Goal: Task Accomplishment & Management: Use online tool/utility

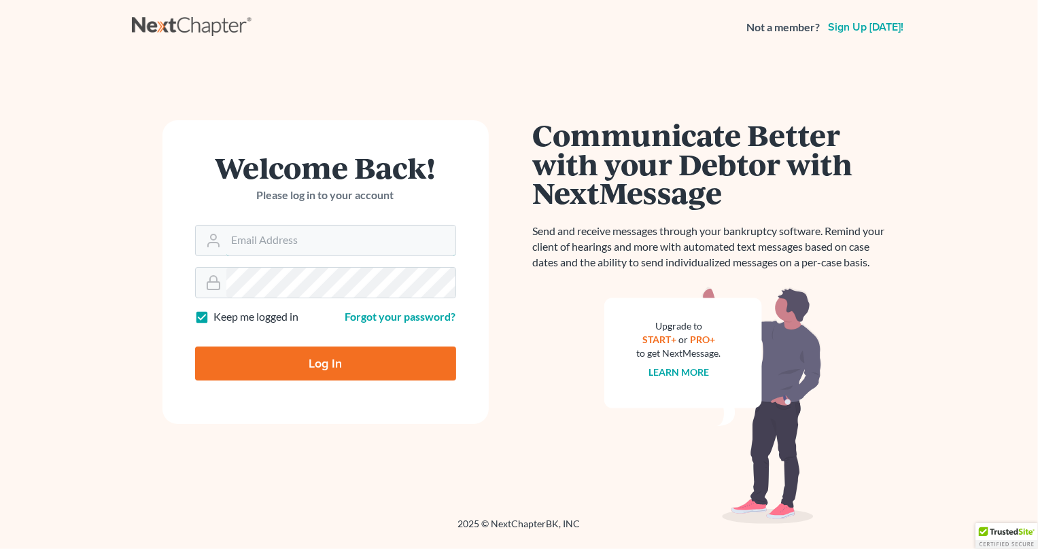
type input "[PERSON_NAME][EMAIL_ADDRESS][DOMAIN_NAME]"
click at [287, 368] on input "Log In" at bounding box center [325, 364] width 261 height 34
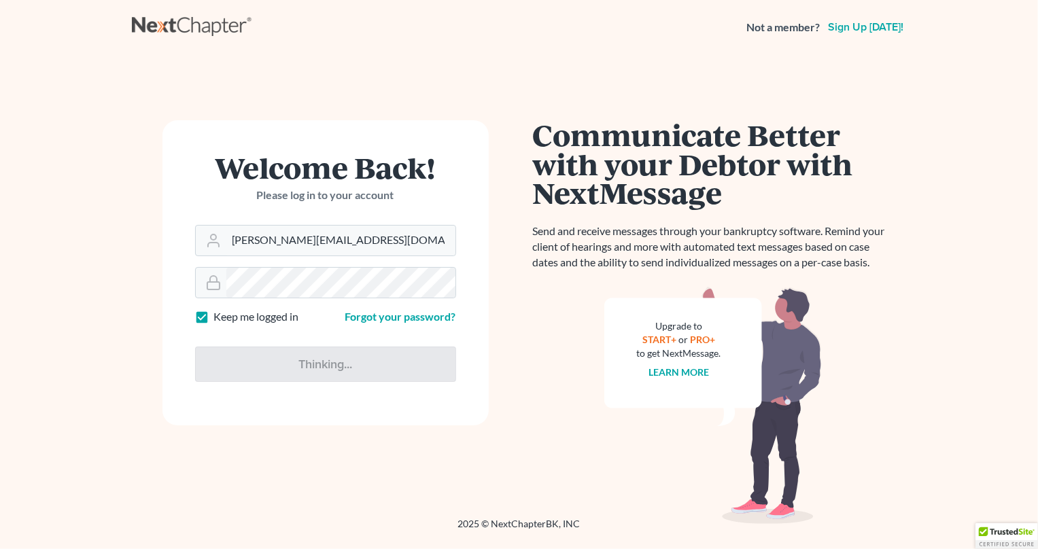
type input "Thinking..."
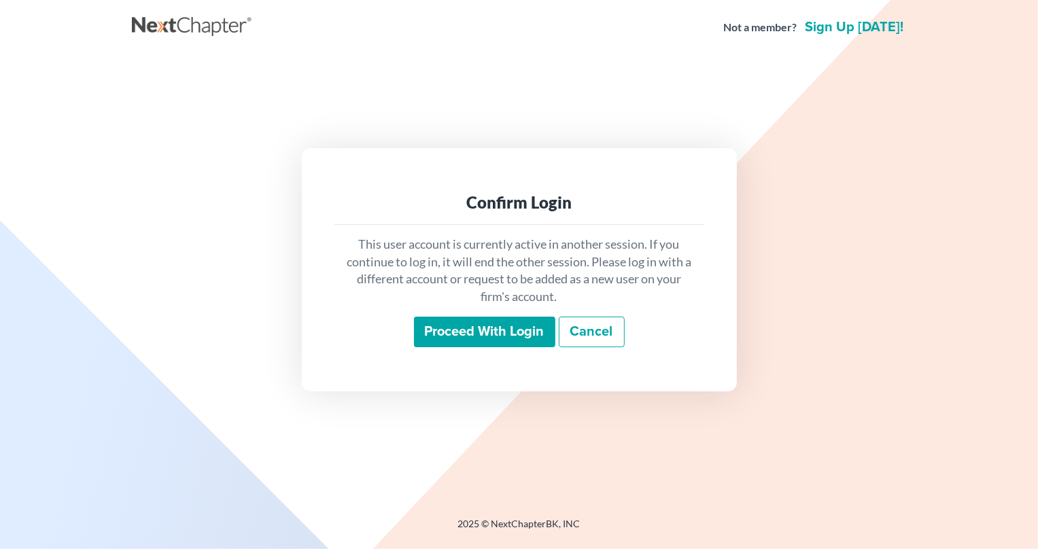
click at [432, 340] on input "Proceed with login" at bounding box center [484, 332] width 141 height 31
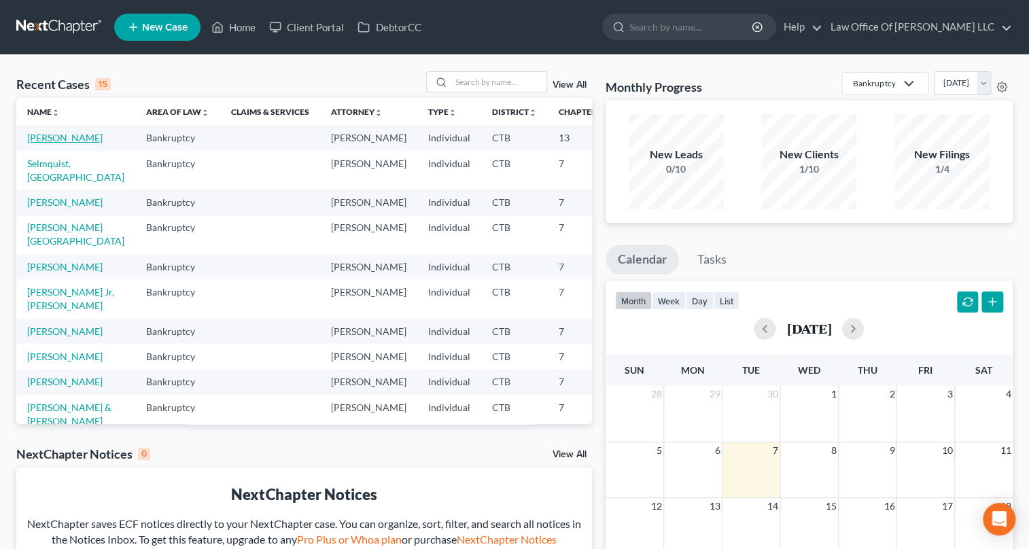
click at [58, 139] on link "[PERSON_NAME]" at bounding box center [64, 138] width 75 height 12
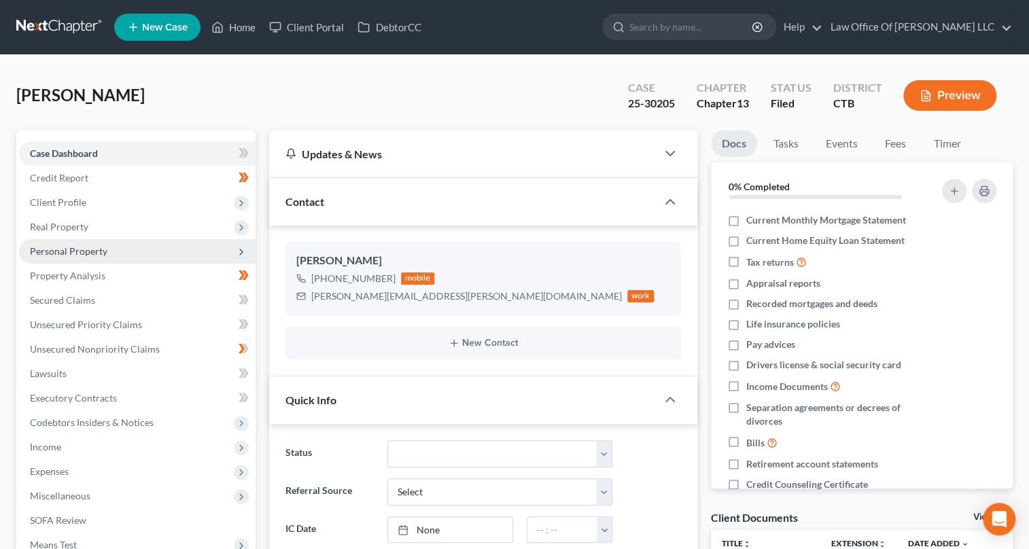
scroll to position [247, 0]
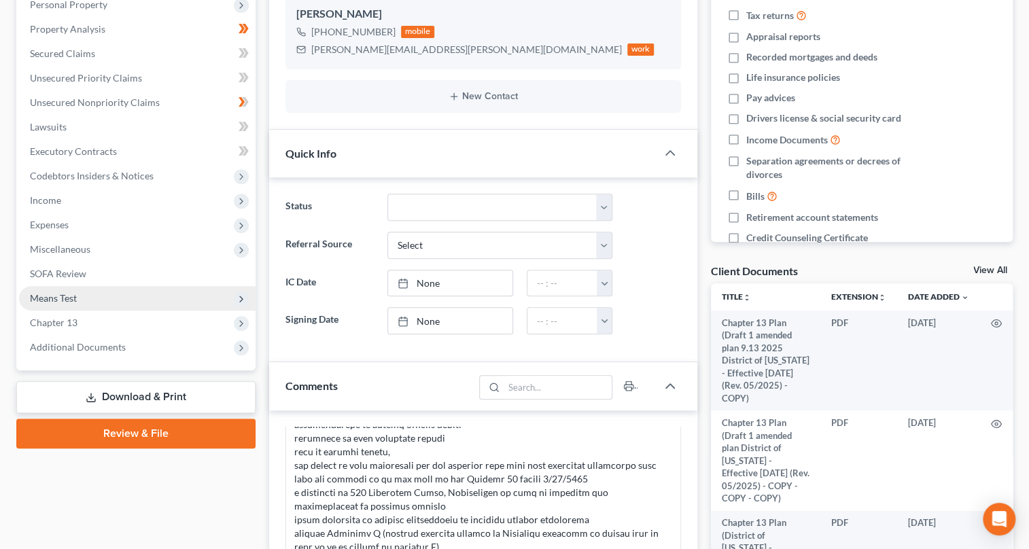
click at [147, 300] on span "Means Test" at bounding box center [137, 298] width 236 height 24
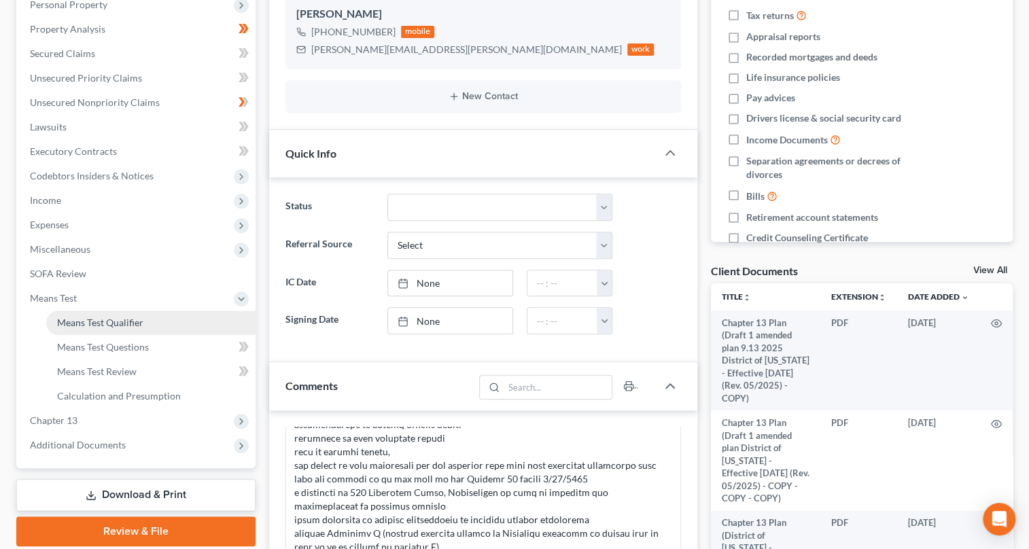
click at [177, 325] on link "Means Test Qualifier" at bounding box center [150, 323] width 209 height 24
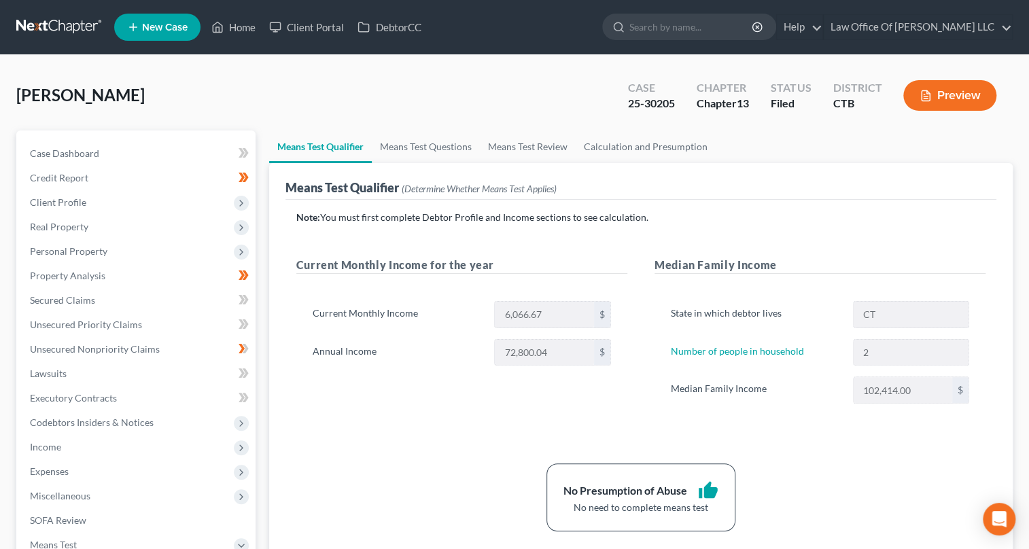
click at [951, 105] on button "Preview" at bounding box center [949, 95] width 93 height 31
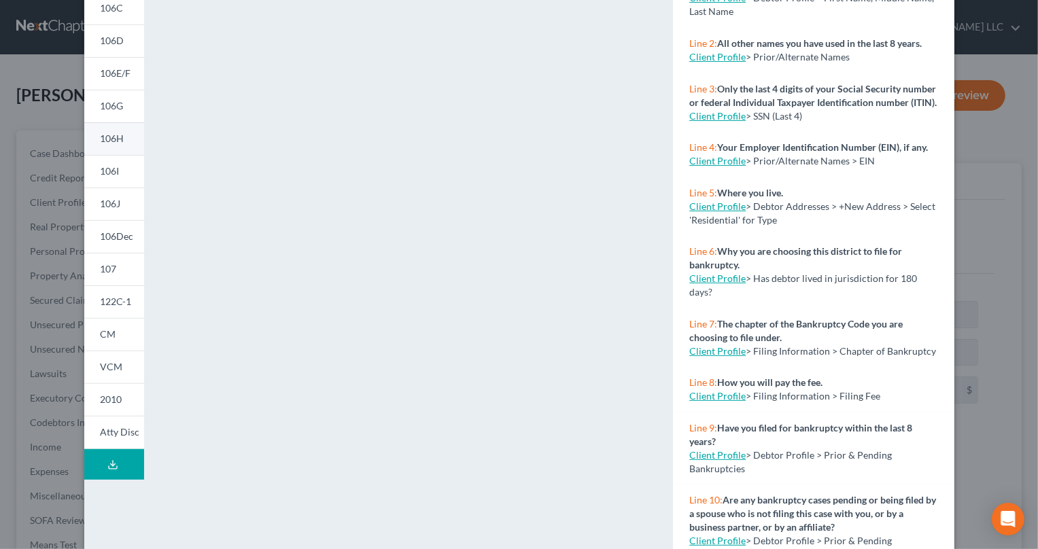
scroll to position [217, 0]
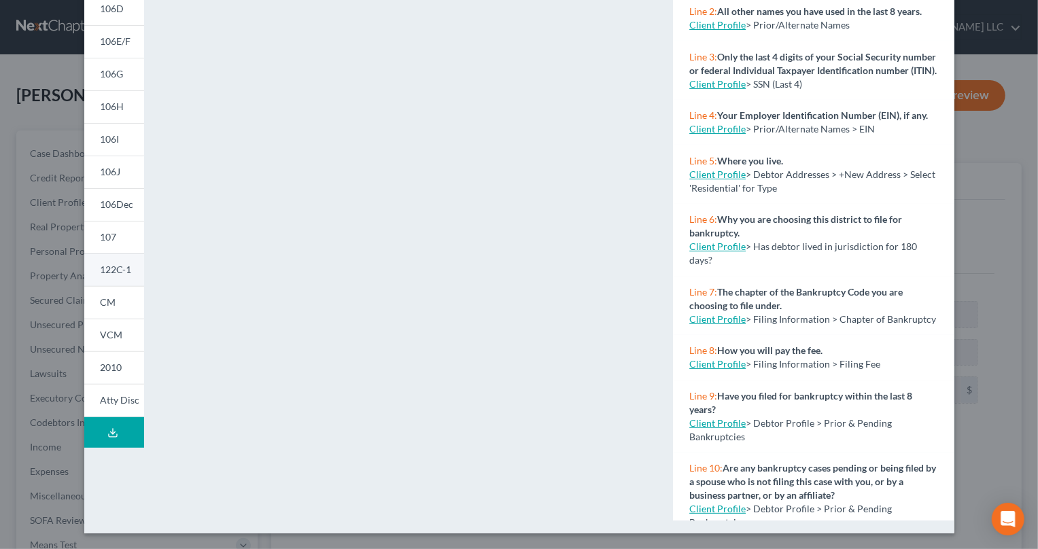
click at [128, 278] on link "122C-1" at bounding box center [114, 269] width 60 height 33
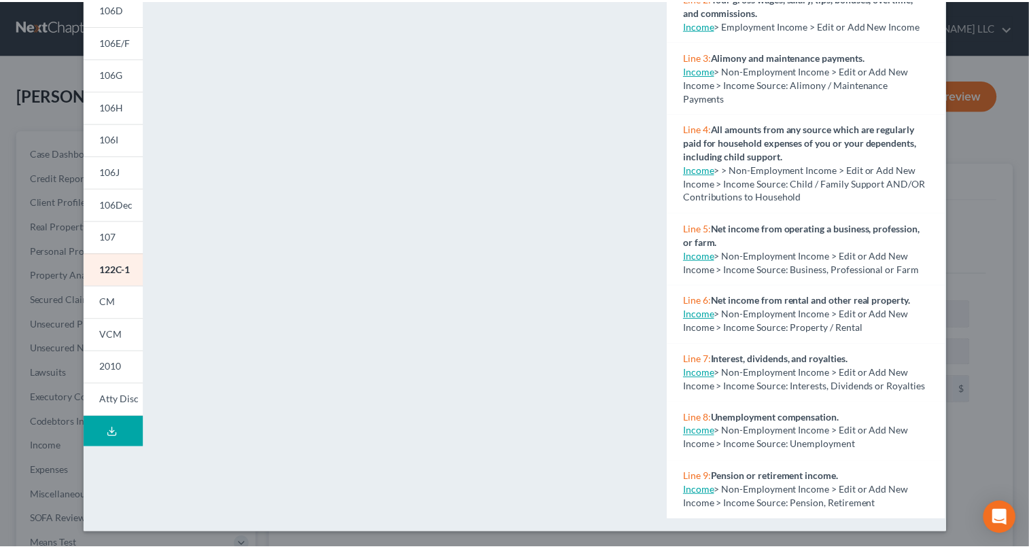
scroll to position [0, 0]
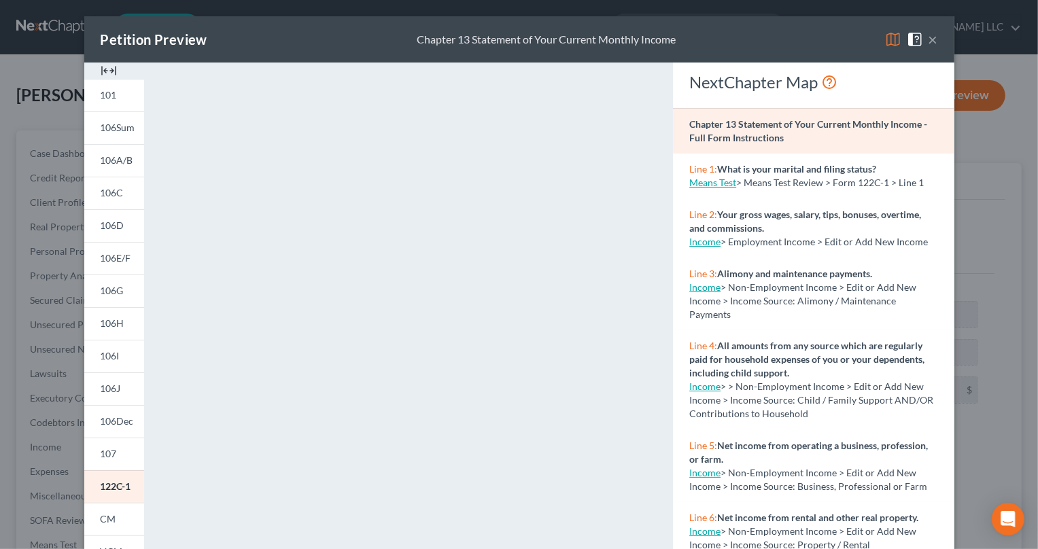
click at [928, 40] on button "×" at bounding box center [933, 39] width 10 height 16
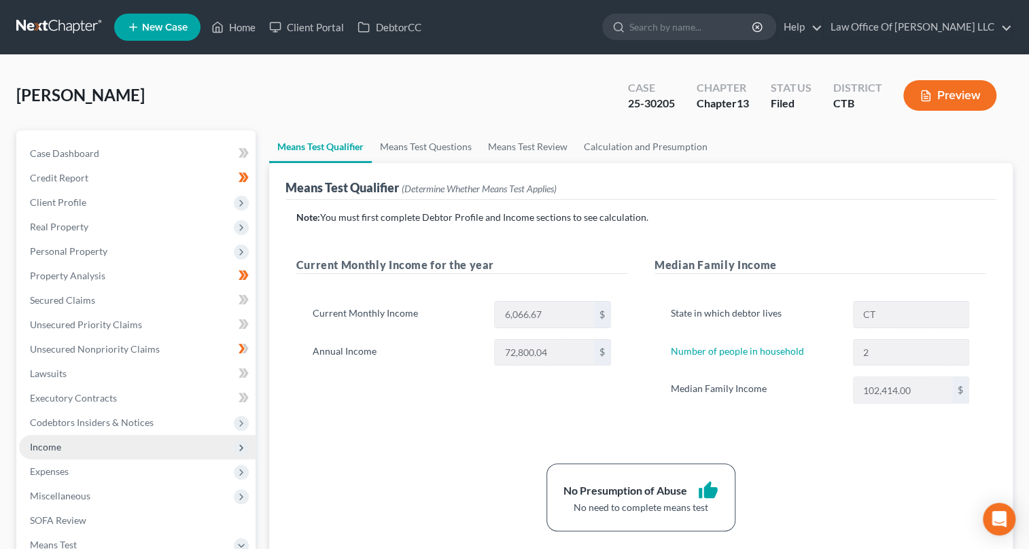
click at [77, 455] on span "Income" at bounding box center [137, 447] width 236 height 24
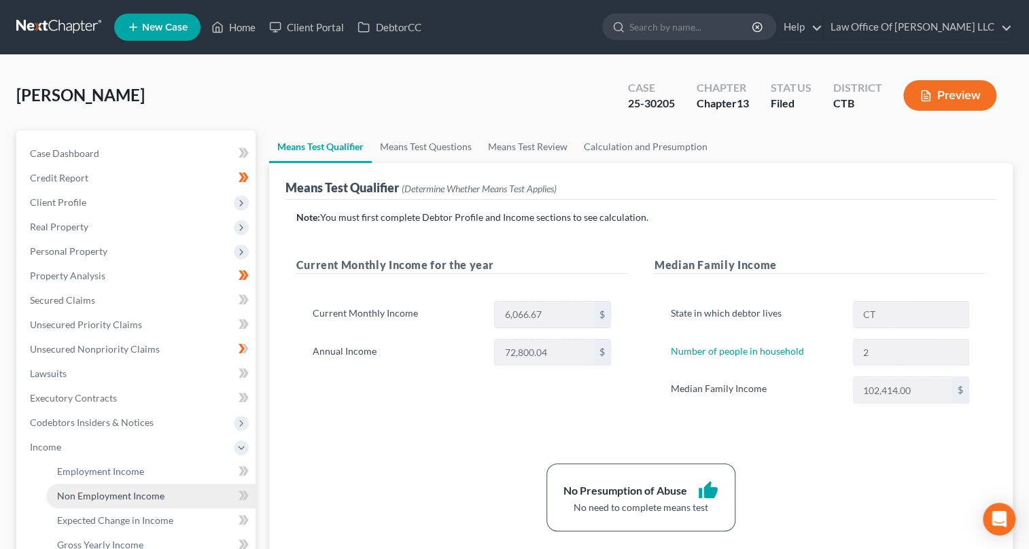
click at [88, 497] on span "Non Employment Income" at bounding box center [110, 496] width 107 height 12
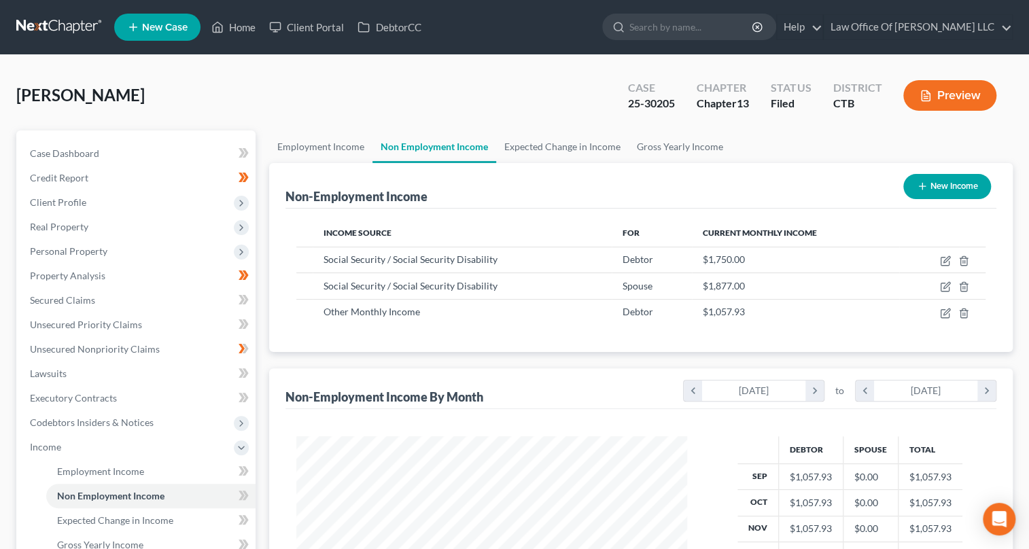
click at [967, 100] on button "Preview" at bounding box center [949, 95] width 93 height 31
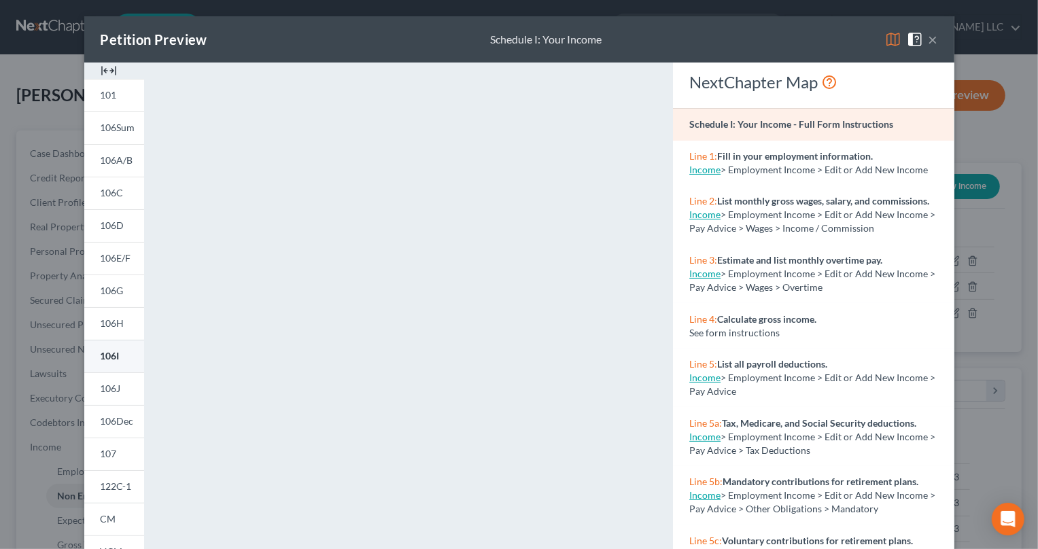
scroll to position [217, 0]
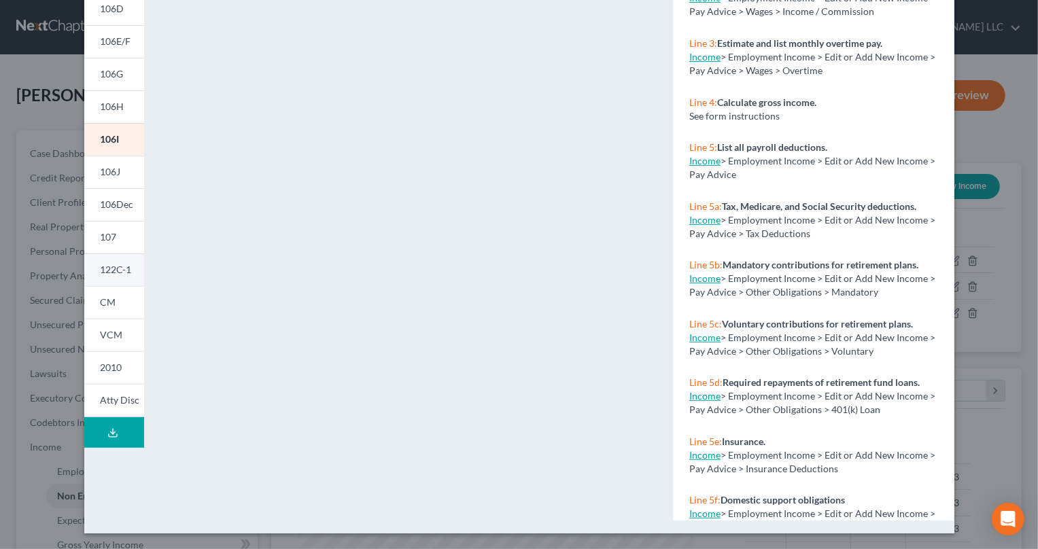
click at [105, 269] on span "122C-1" at bounding box center [116, 270] width 31 height 12
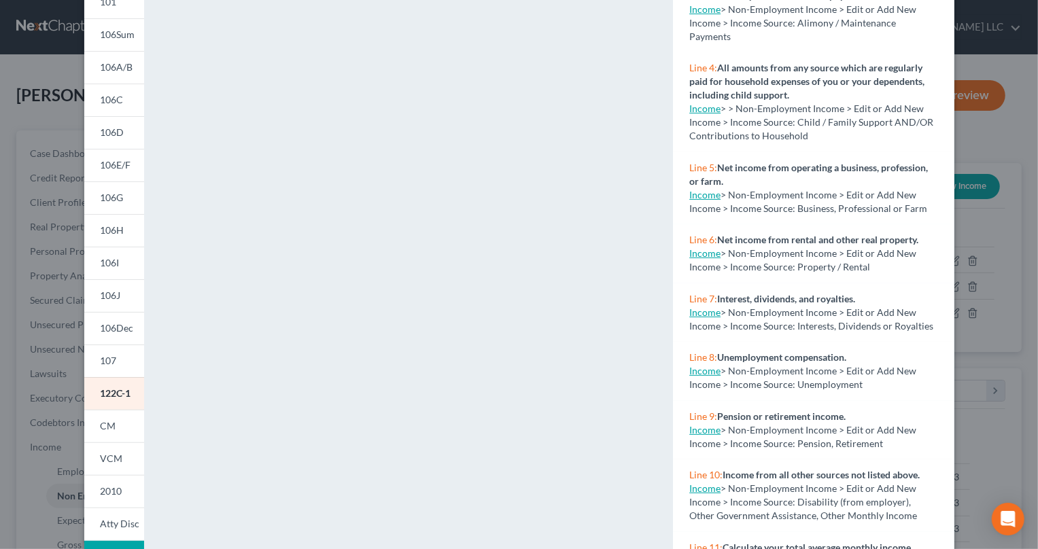
scroll to position [0, 0]
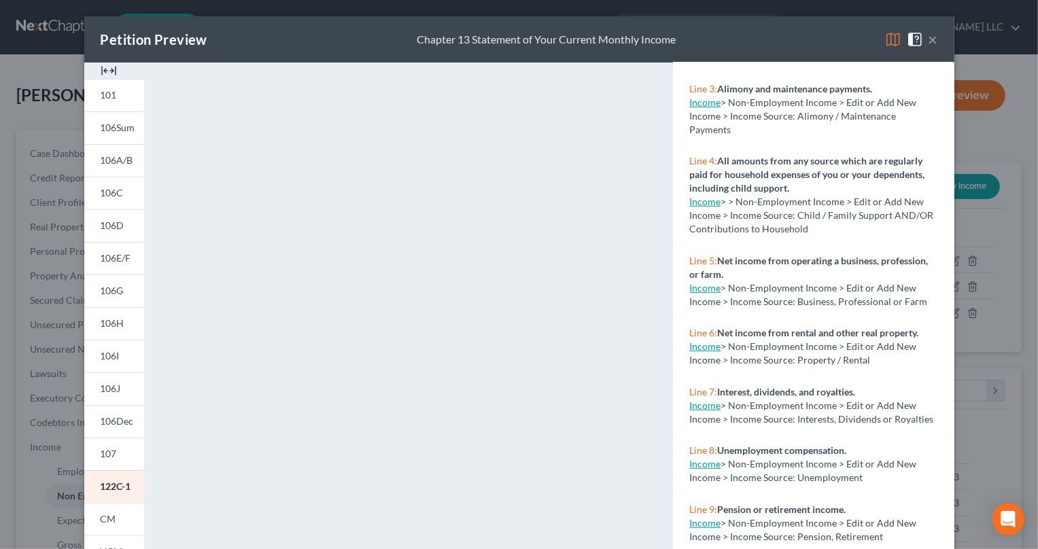
click at [104, 74] on img at bounding box center [109, 71] width 16 height 16
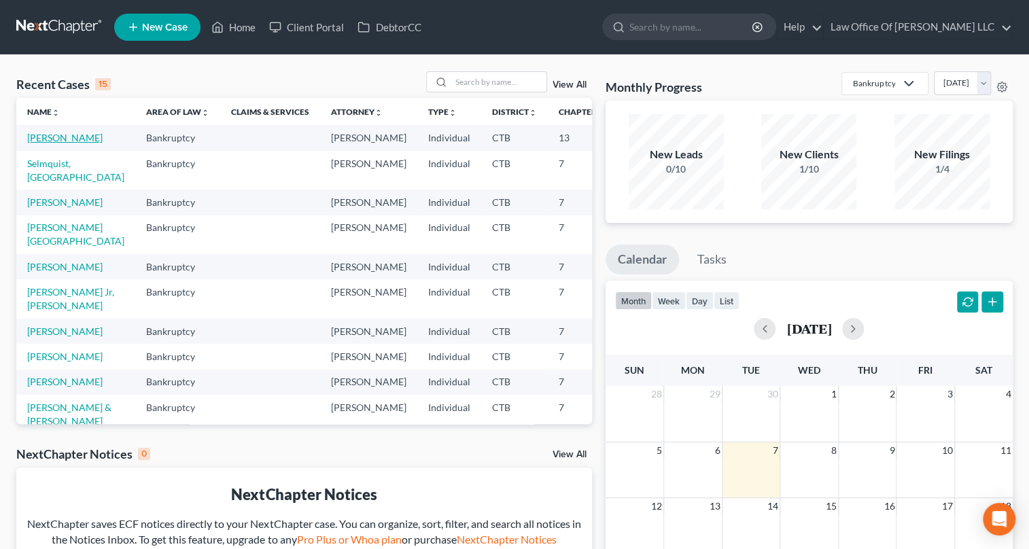
click at [68, 137] on link "[PERSON_NAME]" at bounding box center [64, 138] width 75 height 12
select select "6"
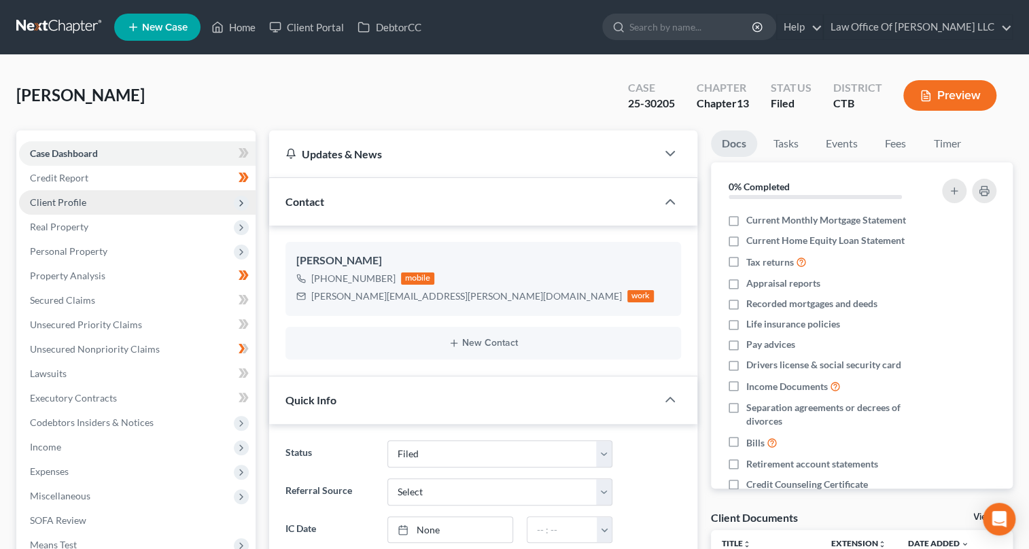
scroll to position [883, 0]
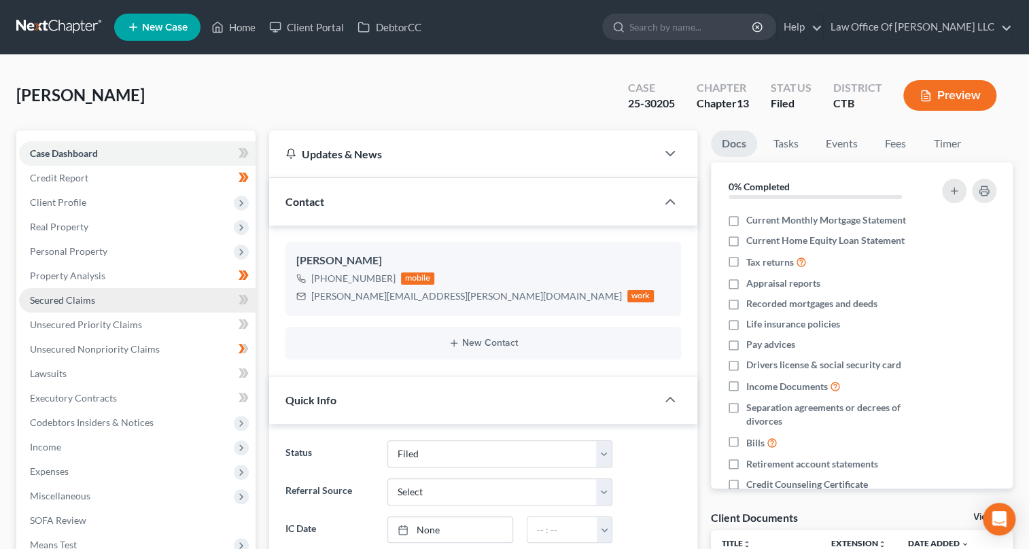
click at [105, 296] on link "Secured Claims" at bounding box center [137, 300] width 236 height 24
